Goal: Navigation & Orientation: Understand site structure

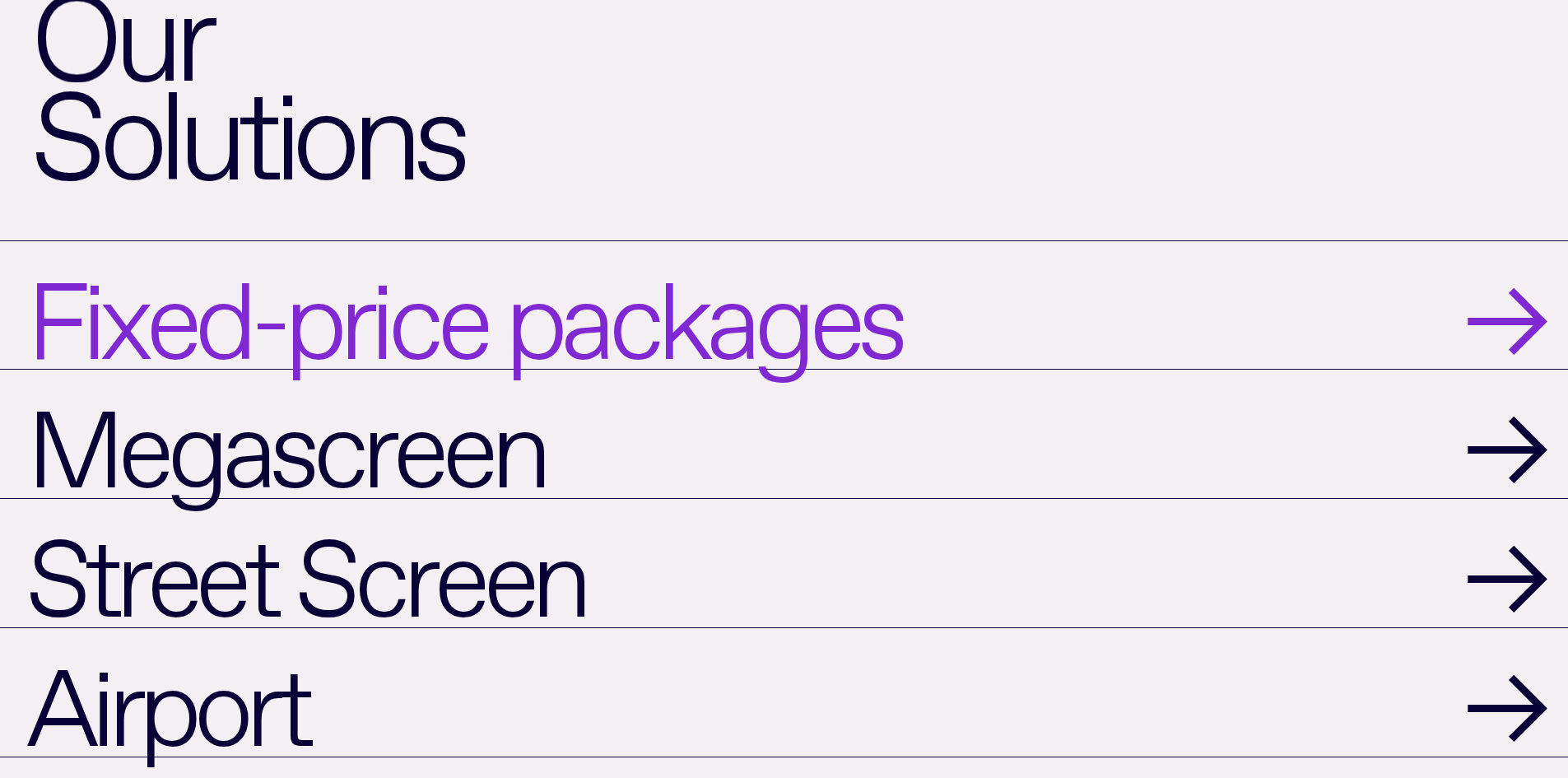
scroll to position [1728, 0]
click at [1319, 357] on link "Fixed-price packages →" at bounding box center [784, 303] width 1568 height 129
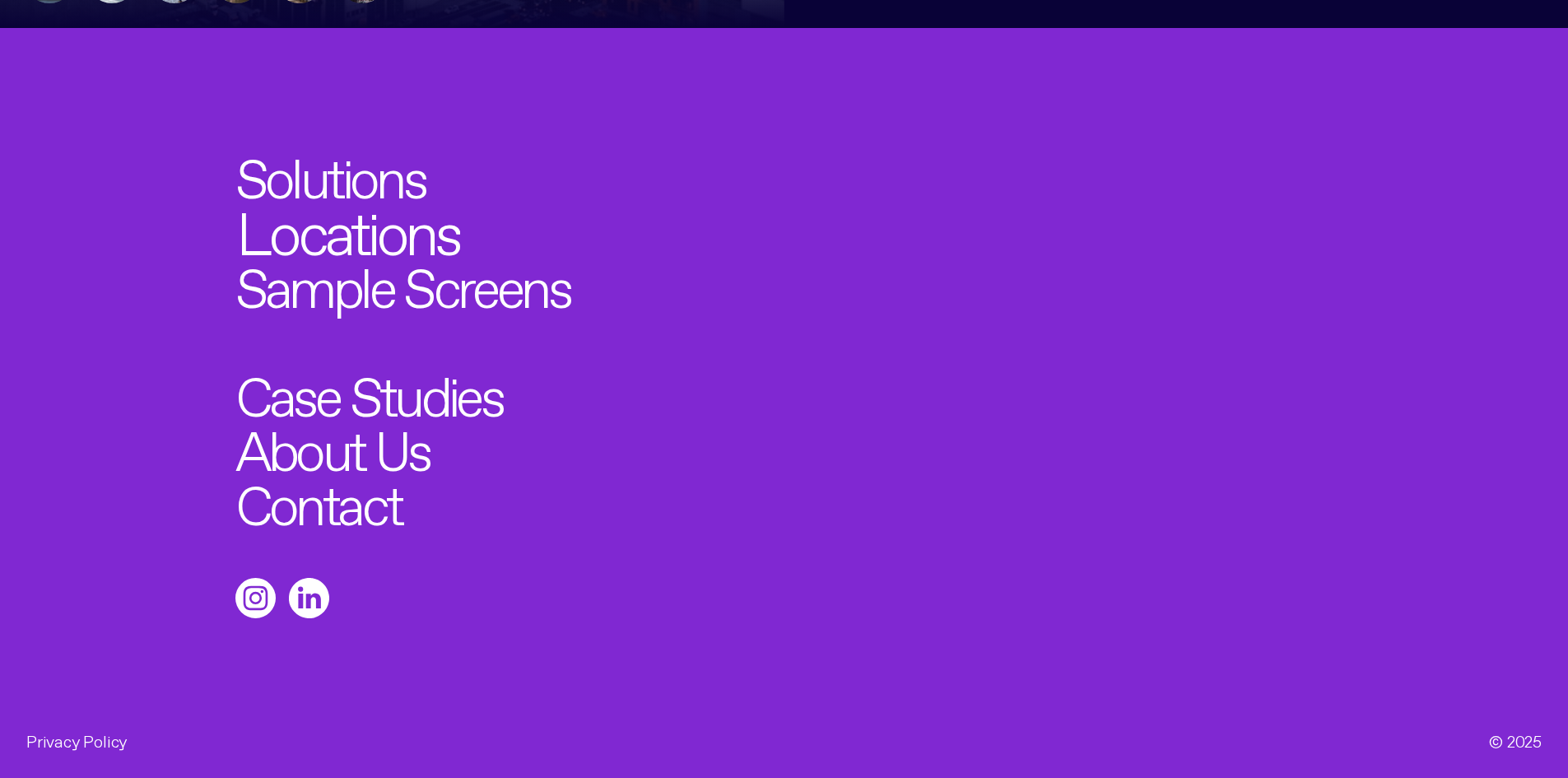
scroll to position [1211, 0]
click at [380, 238] on link "Locations" at bounding box center [347, 226] width 222 height 60
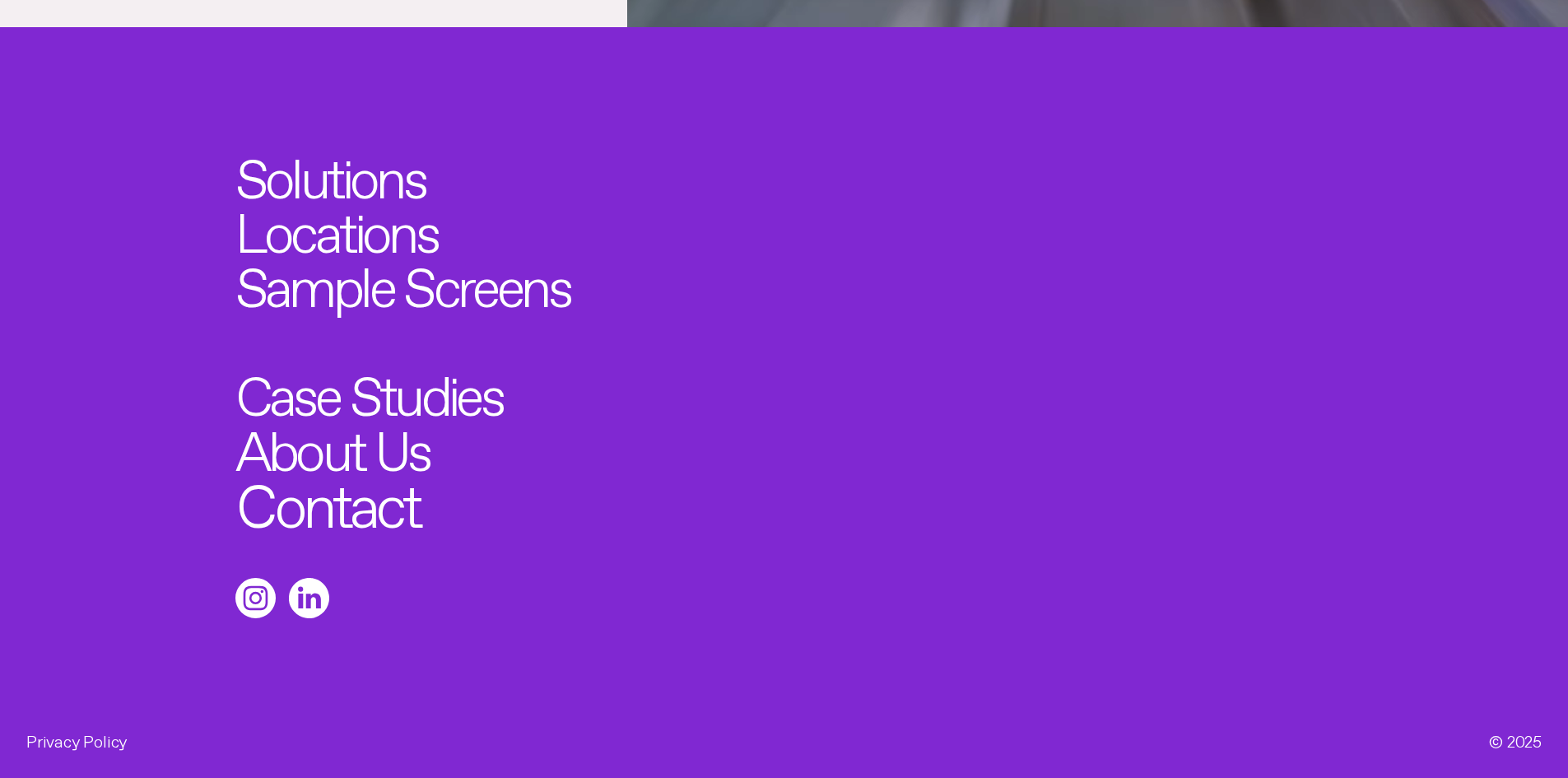
scroll to position [6071, 0]
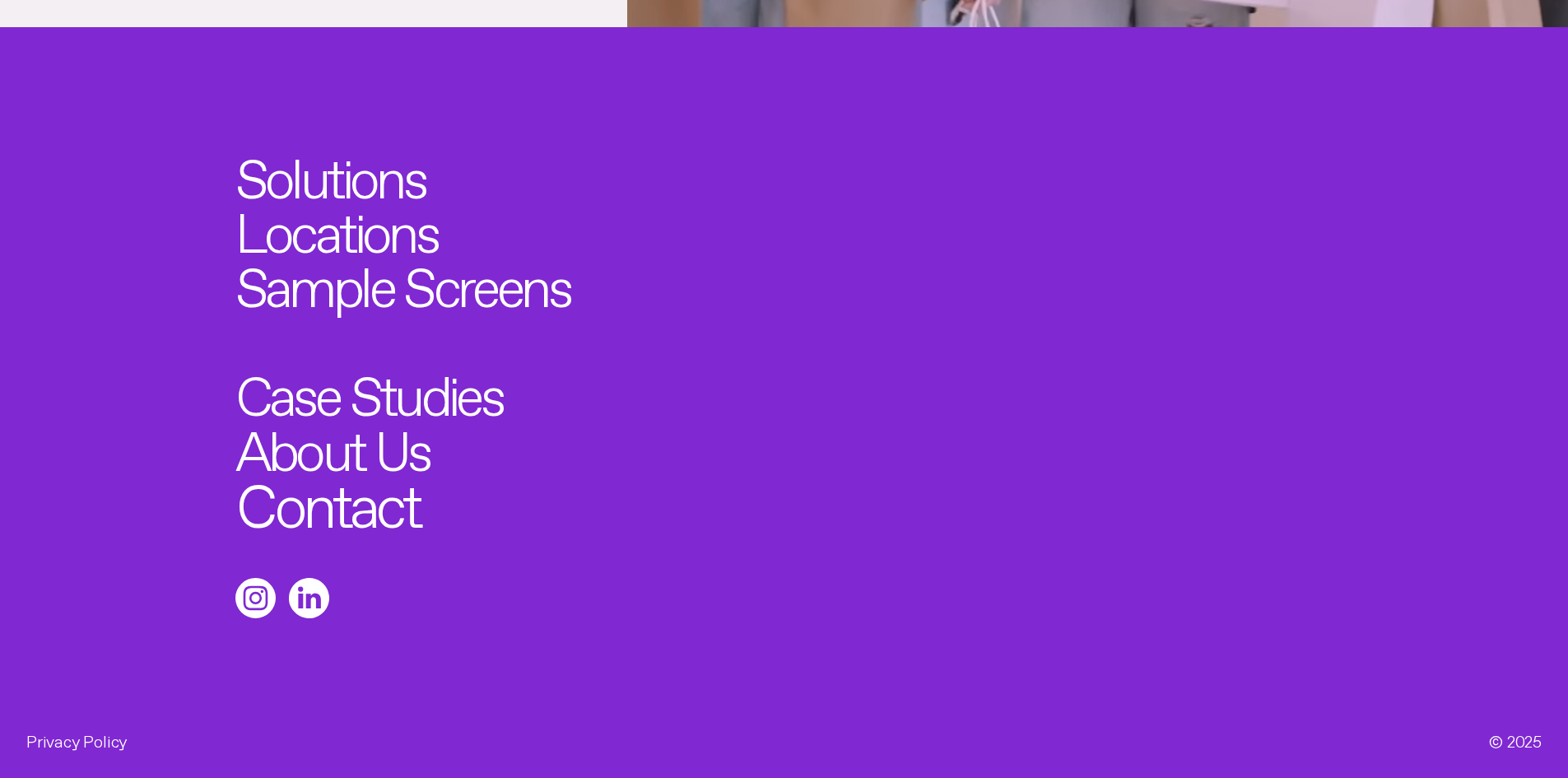
click at [310, 501] on link "Contact" at bounding box center [327, 497] width 182 height 60
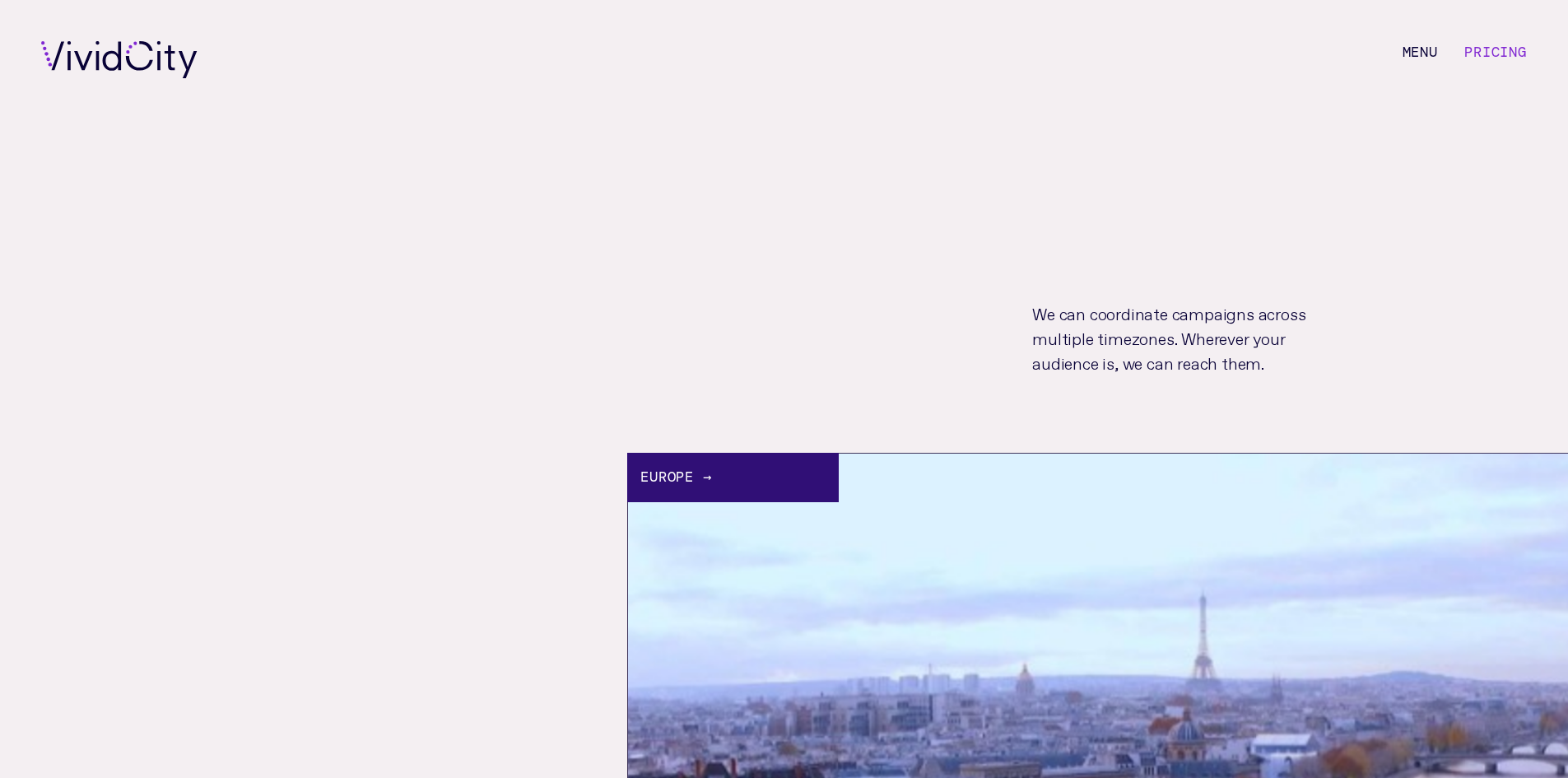
scroll to position [6071, 0]
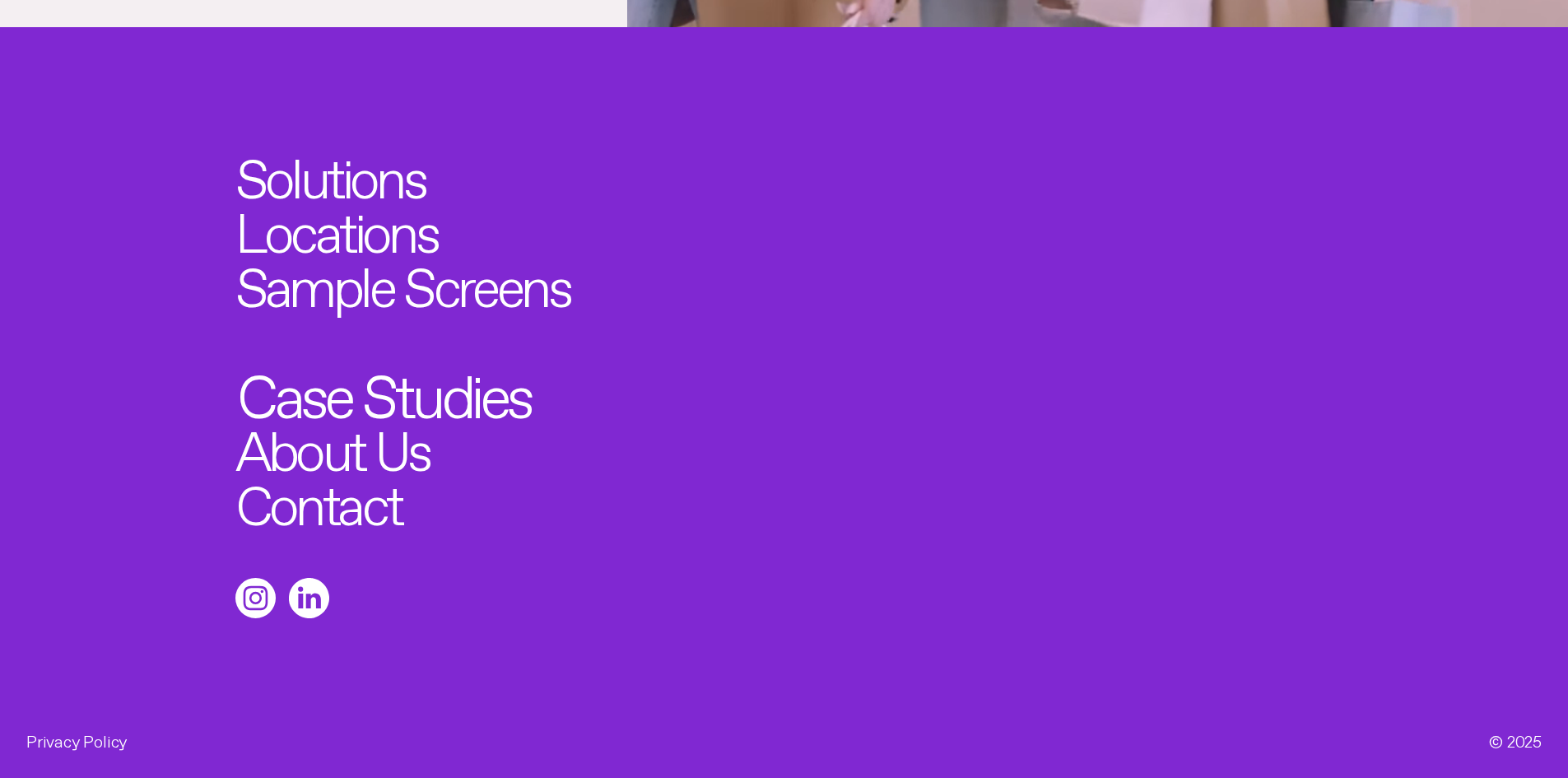
click at [420, 394] on link "Case Studies" at bounding box center [383, 388] width 294 height 60
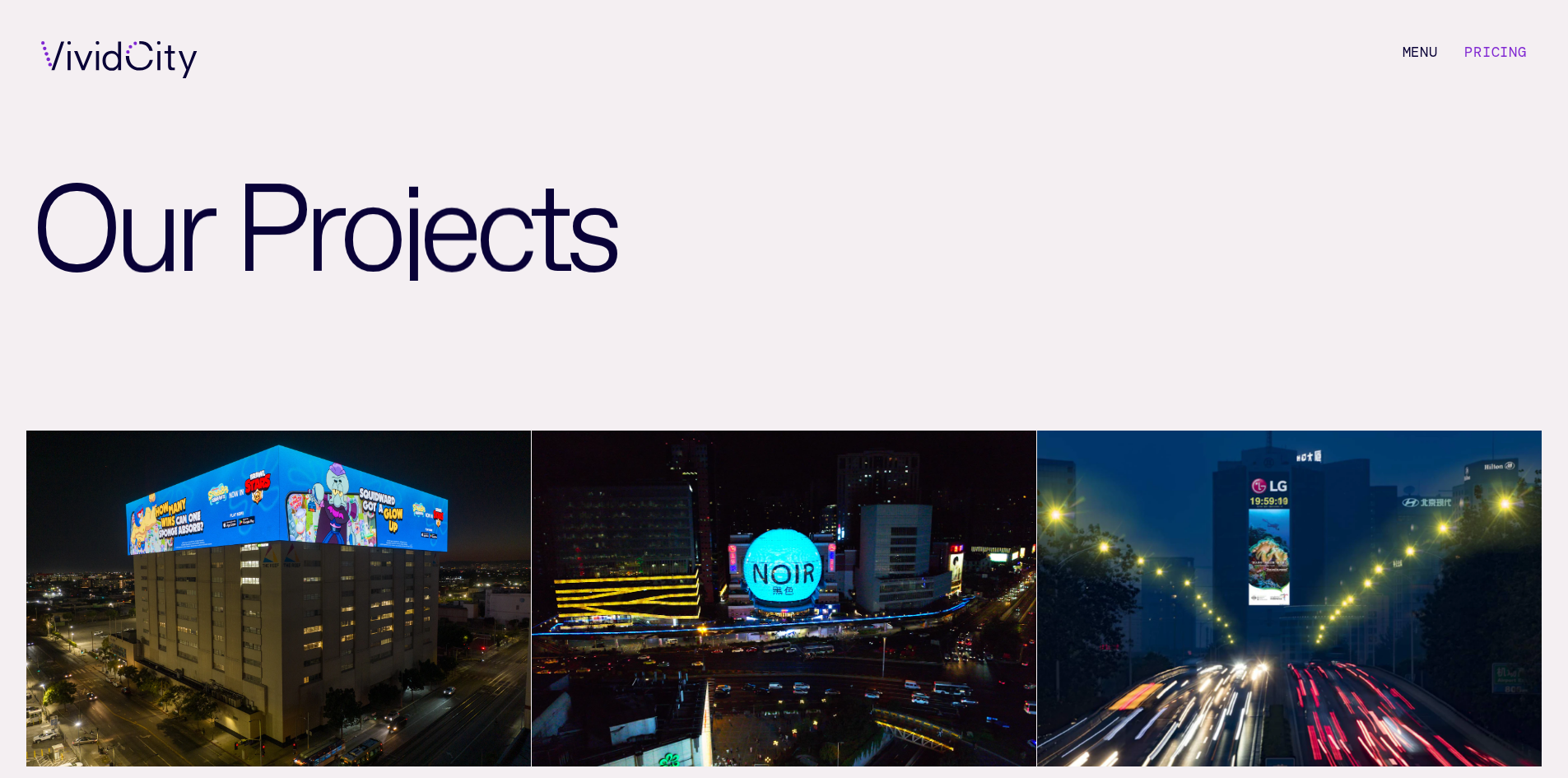
scroll to position [6071, 0]
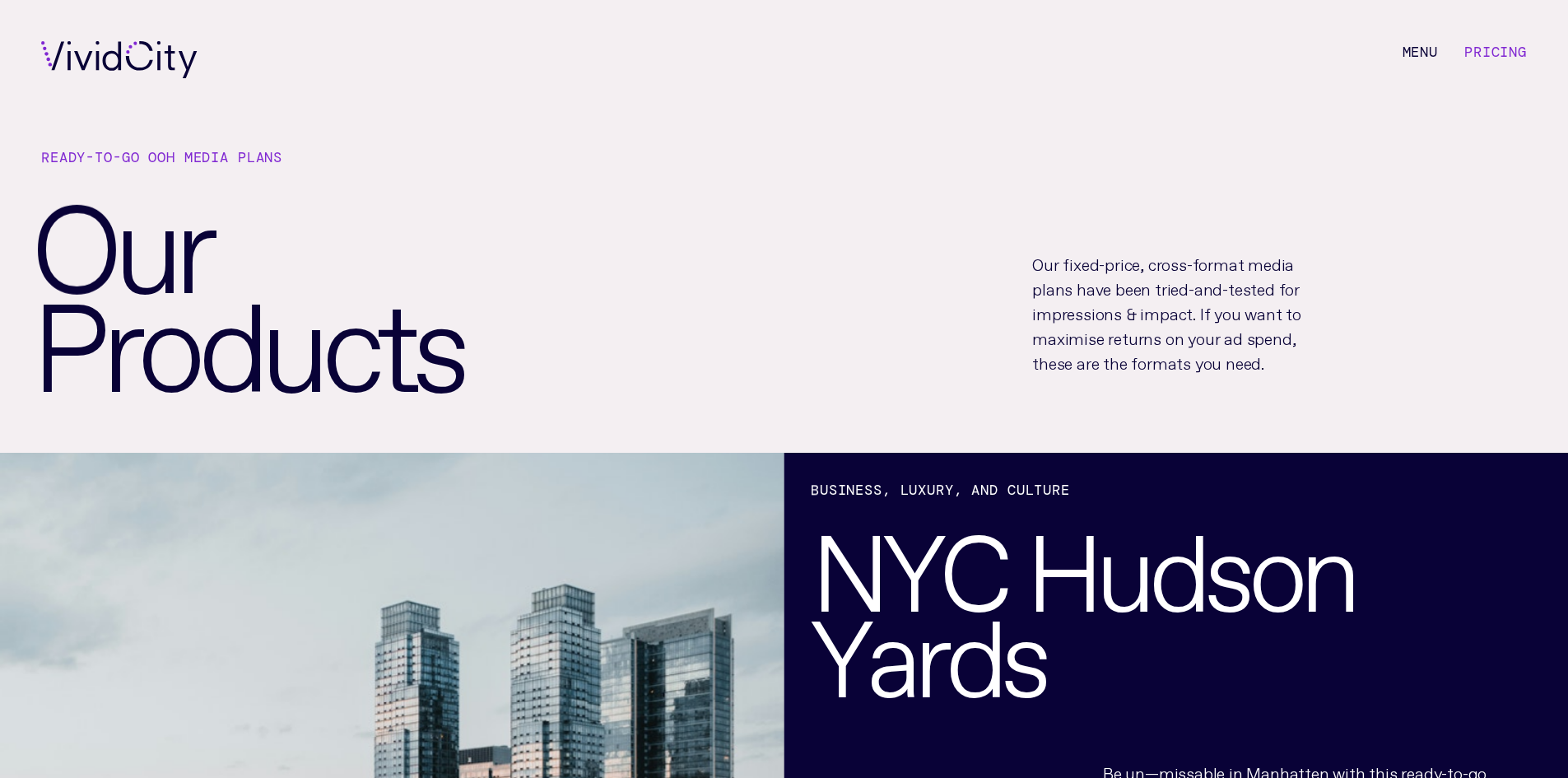
click at [1479, 47] on link "Pricing" at bounding box center [1495, 52] width 62 height 18
click at [1425, 48] on li "M e n u" at bounding box center [1419, 60] width 35 height 37
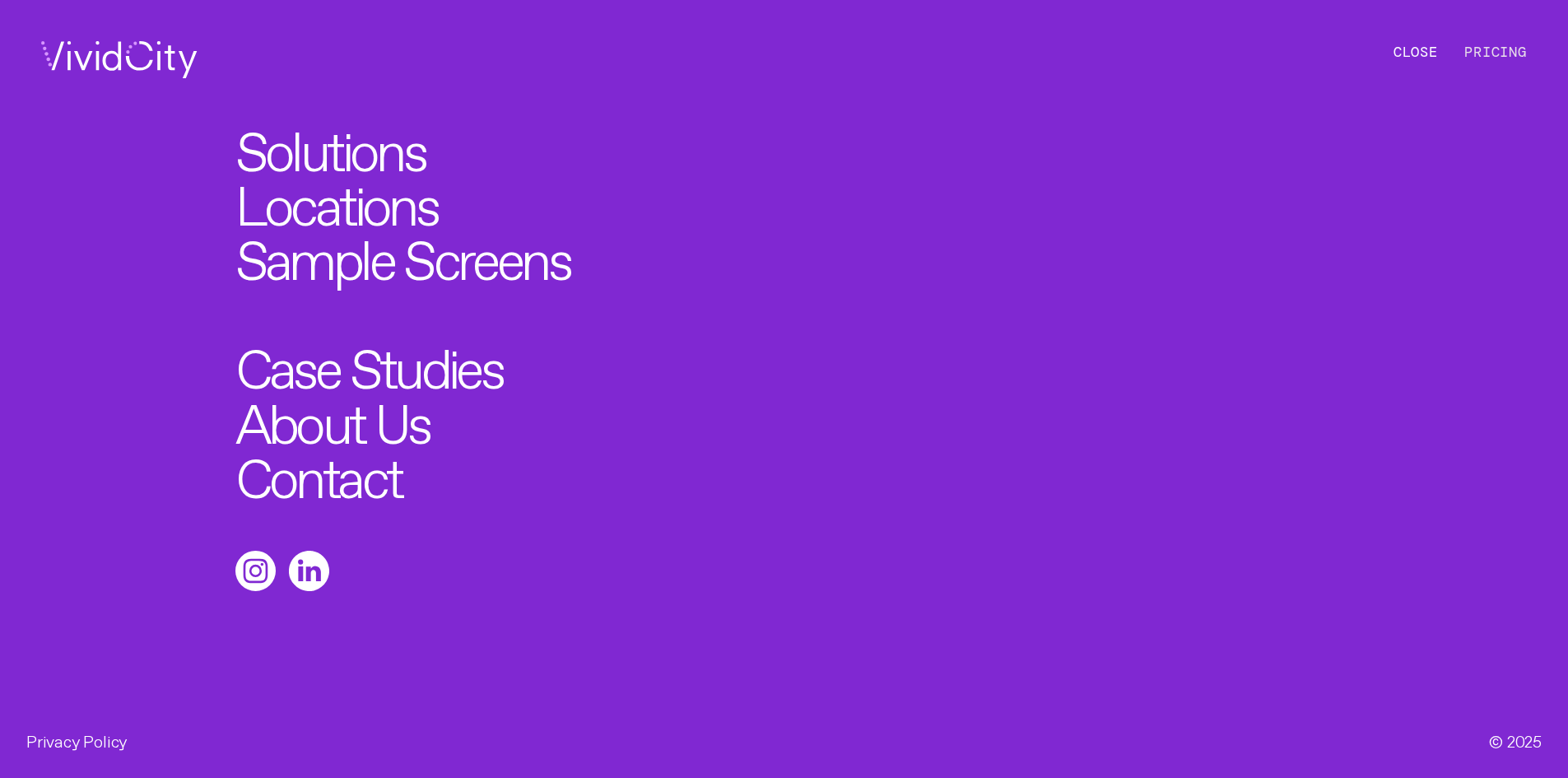
scroll to position [7096, 0]
click at [405, 420] on link "About Us" at bounding box center [343, 416] width 214 height 60
